Goal: Task Accomplishment & Management: Use online tool/utility

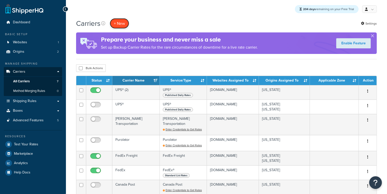
click at [120, 22] on button "+ New" at bounding box center [119, 23] width 19 height 10
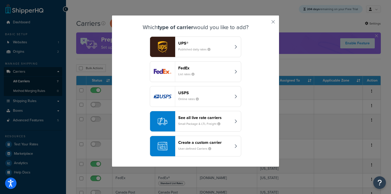
click at [205, 140] on header "Create a custom carrier" at bounding box center [204, 142] width 53 height 5
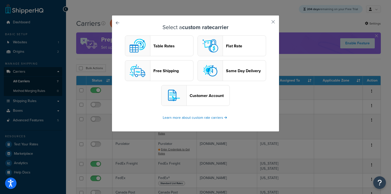
click at [226, 46] on header "Flat Rate" at bounding box center [246, 46] width 40 height 5
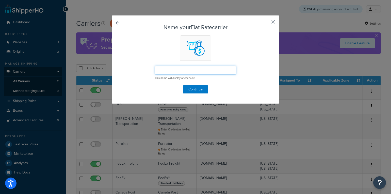
click at [187, 70] on input "text" at bounding box center [195, 70] width 81 height 9
type input "Flat Rate"
click at [193, 88] on button "Continue" at bounding box center [195, 90] width 25 height 8
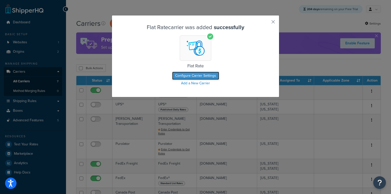
click at [210, 77] on button "Configure Carrier Settings" at bounding box center [195, 76] width 47 height 8
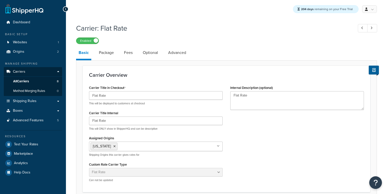
select select "flat"
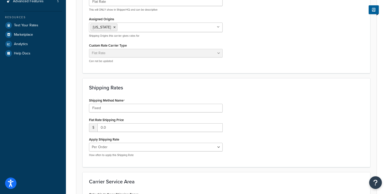
scroll to position [198, 0]
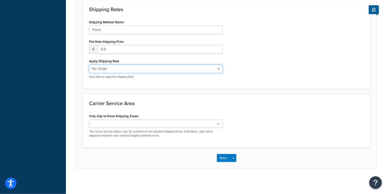
select select "item"
click option "Per Item" at bounding box center [0, 0] width 0 height 0
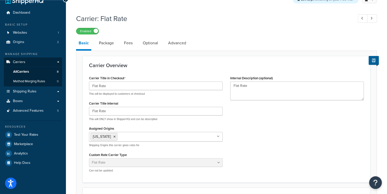
scroll to position [8, 0]
